Goal: Register for event/course

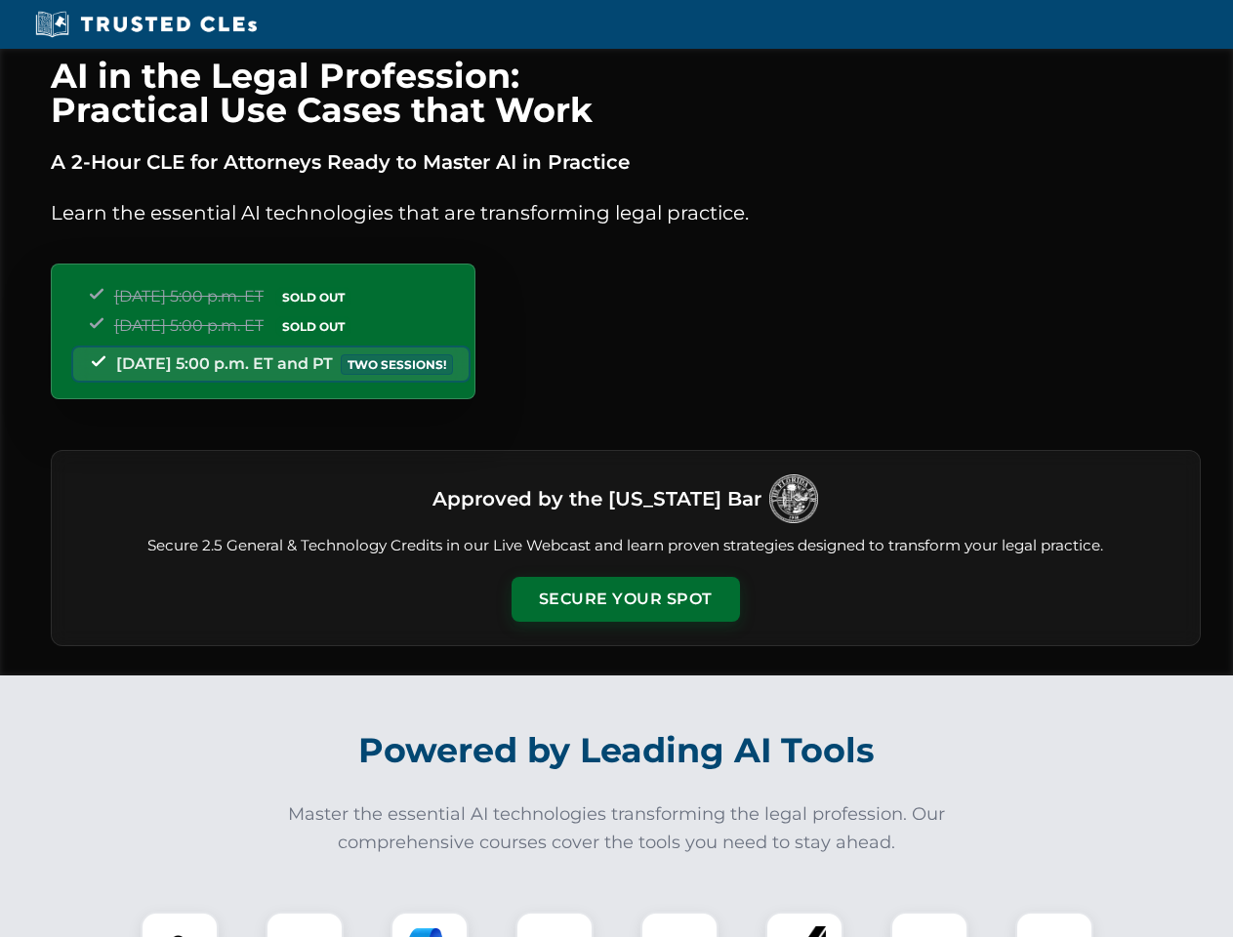
click at [625, 600] on button "Secure Your Spot" at bounding box center [626, 599] width 229 height 45
click at [180, 925] on img at bounding box center [179, 951] width 57 height 57
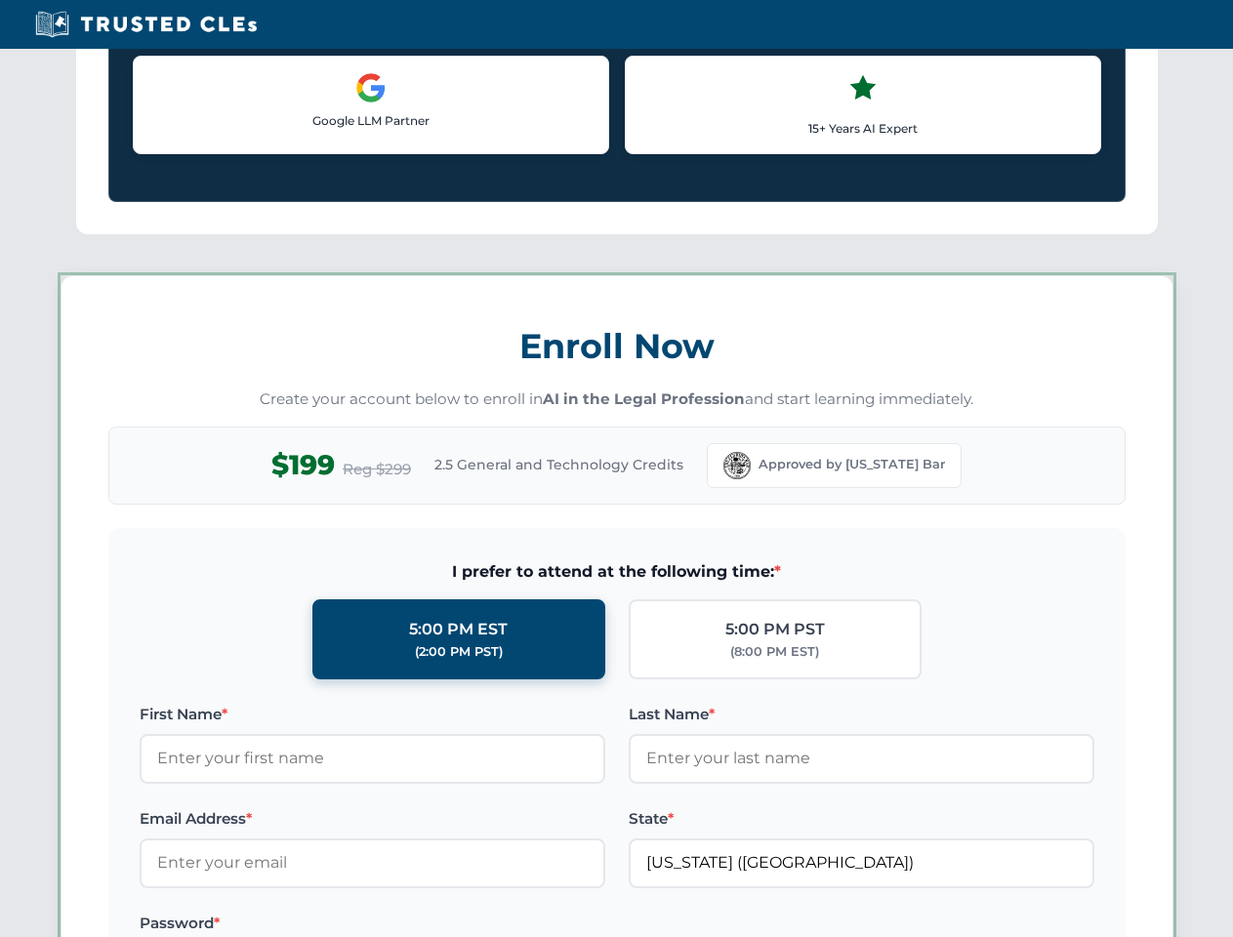
click at [430, 925] on label "Password *" at bounding box center [373, 923] width 466 height 23
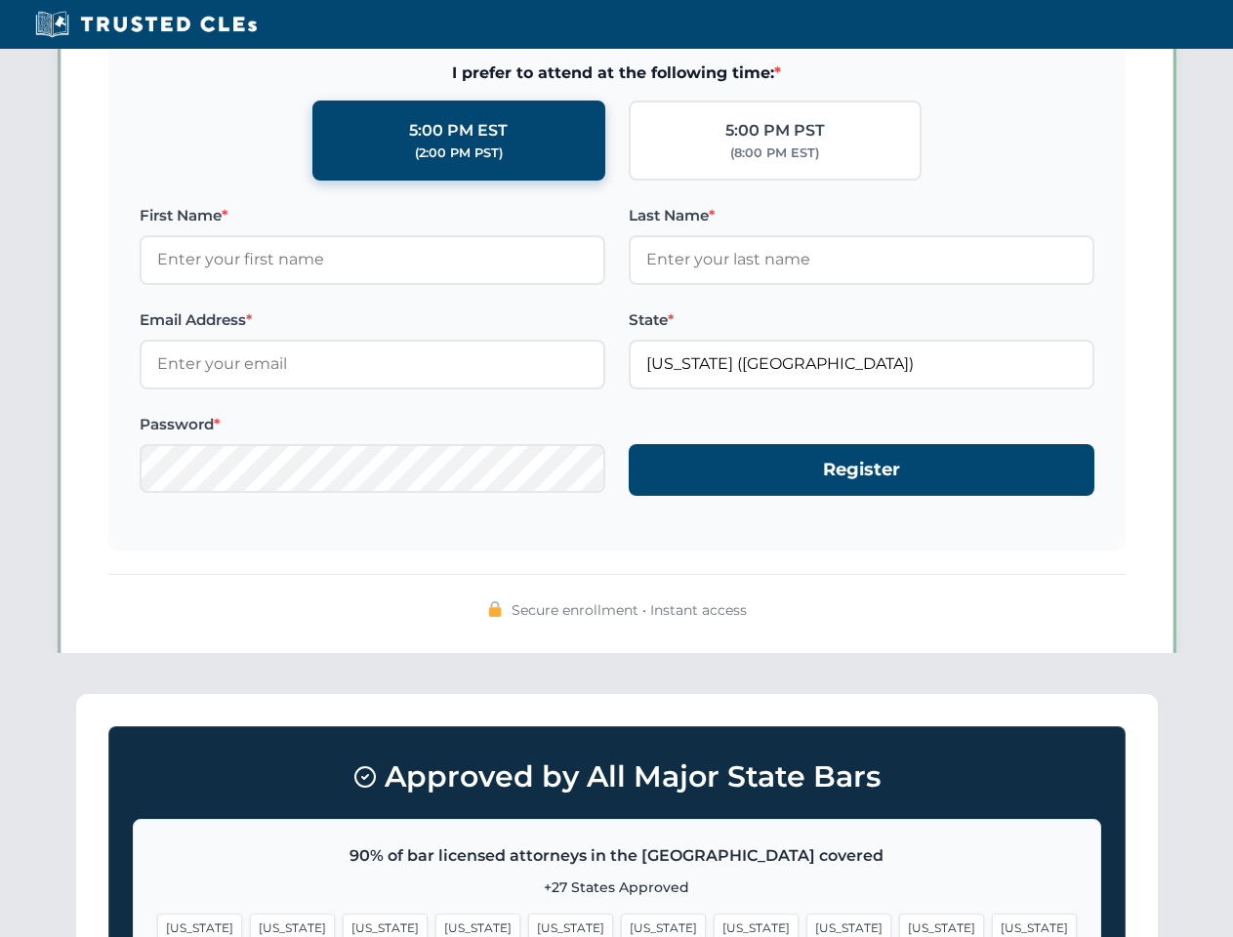
click at [899, 925] on span "[US_STATE]" at bounding box center [941, 928] width 85 height 28
